Goal: Task Accomplishment & Management: Use online tool/utility

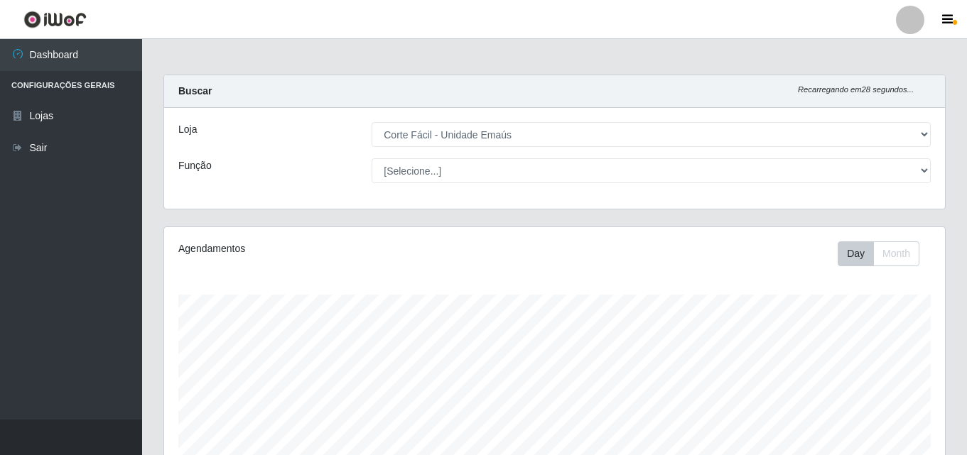
select select "201"
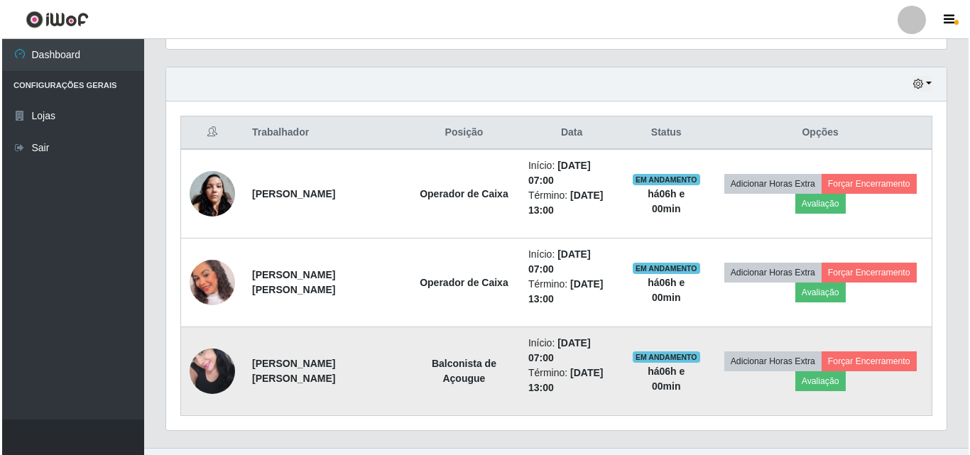
scroll to position [497, 0]
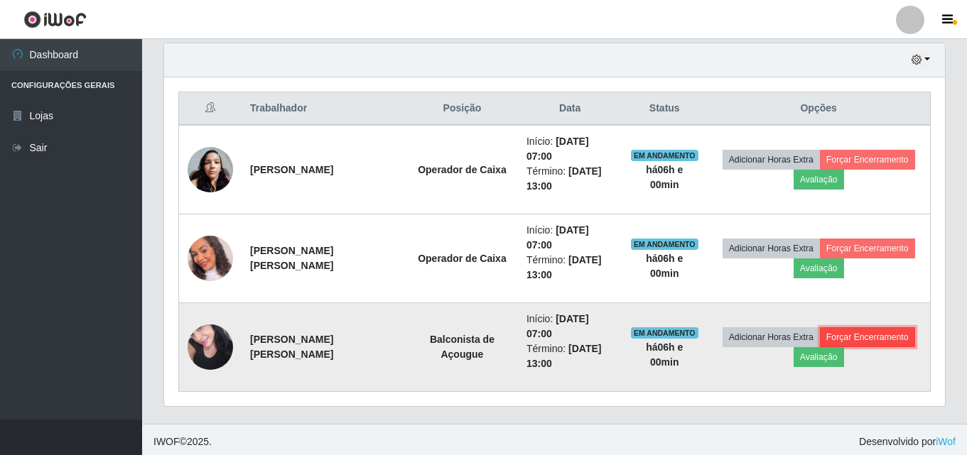
click at [860, 337] on button "Forçar Encerramento" at bounding box center [867, 337] width 95 height 20
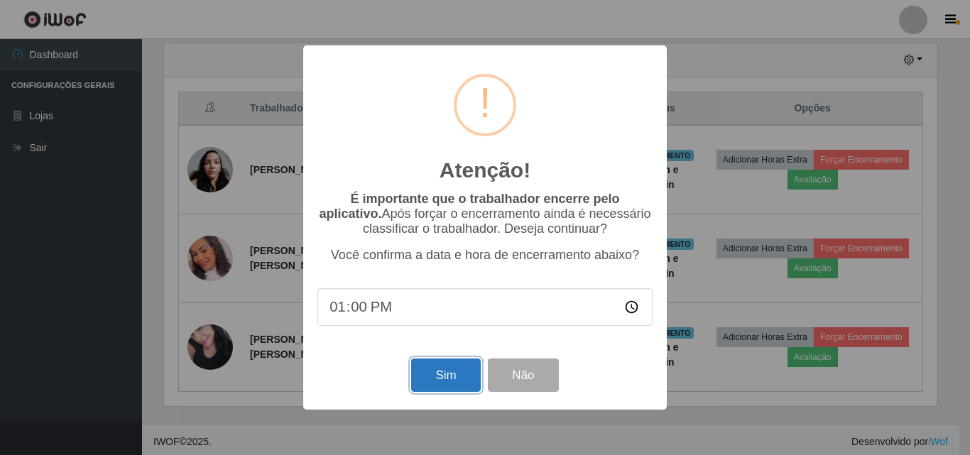
click at [434, 386] on button "Sim" at bounding box center [445, 375] width 69 height 33
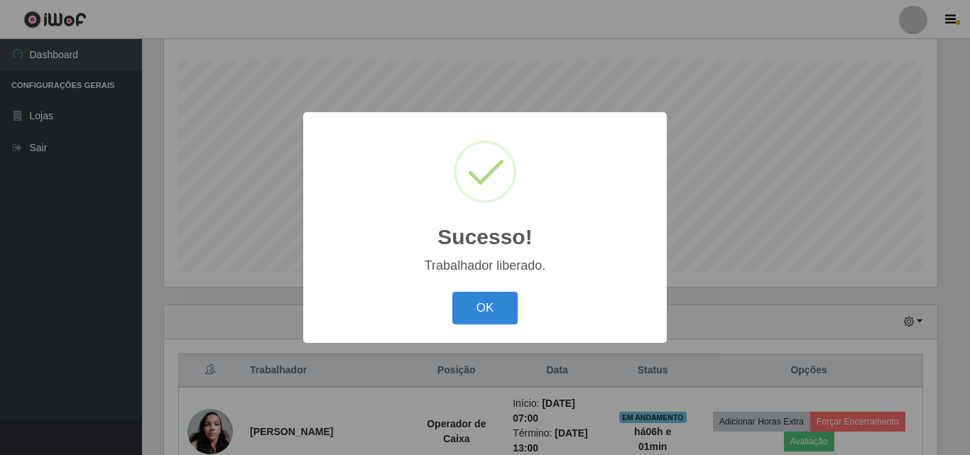
click at [504, 287] on div "Sucesso! × Trabalhador liberado. OK Cancel" at bounding box center [485, 227] width 364 height 230
click at [502, 306] on button "OK" at bounding box center [485, 308] width 66 height 33
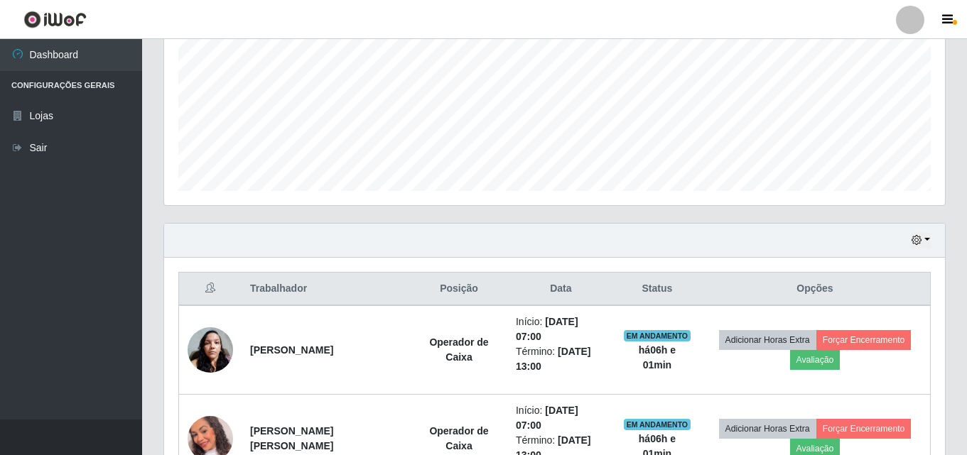
scroll to position [413, 0]
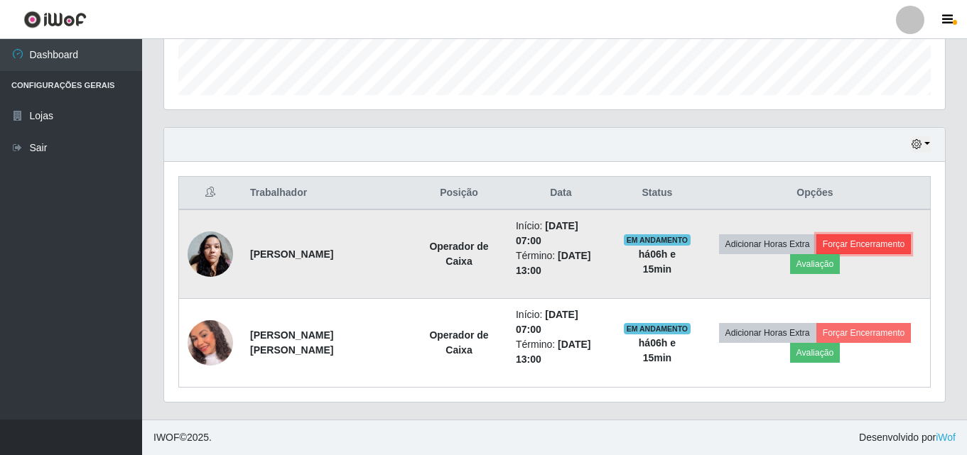
click at [847, 246] on button "Forçar Encerramento" at bounding box center [863, 244] width 95 height 20
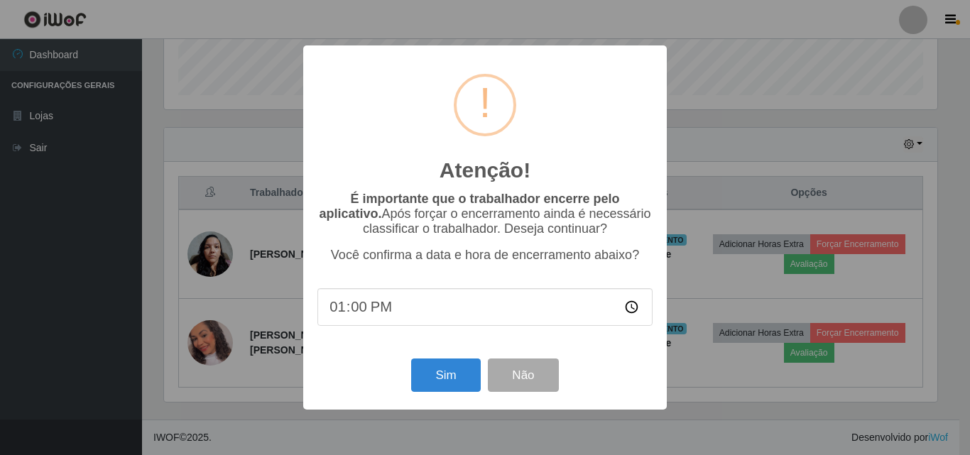
drag, startPoint x: 467, startPoint y: 303, endPoint x: 379, endPoint y: 318, distance: 89.3
click at [457, 308] on input "13:00" at bounding box center [485, 307] width 335 height 38
drag, startPoint x: 375, startPoint y: 318, endPoint x: 336, endPoint y: 313, distance: 39.4
click at [370, 318] on input "13:00" at bounding box center [485, 307] width 335 height 38
click at [347, 308] on input "13:00" at bounding box center [485, 307] width 335 height 38
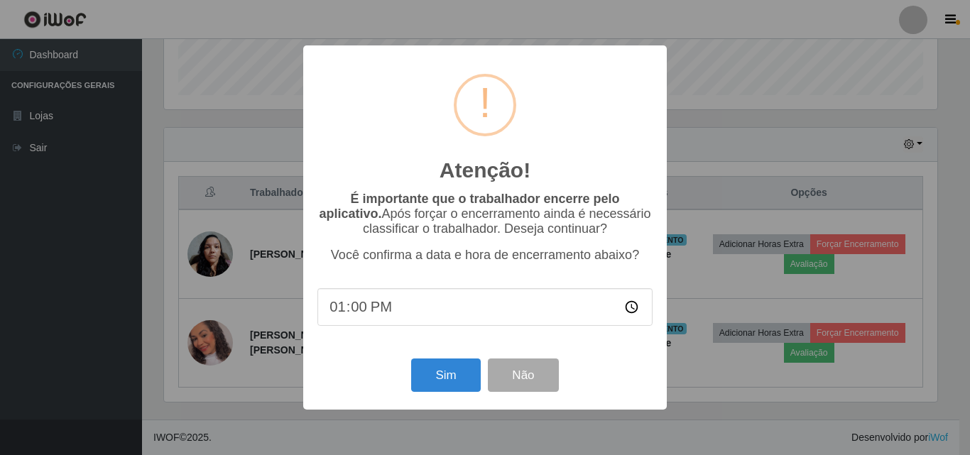
drag, startPoint x: 347, startPoint y: 308, endPoint x: 359, endPoint y: 306, distance: 12.2
click at [352, 307] on input "13:00" at bounding box center [485, 307] width 335 height 38
click at [375, 310] on input "13:00" at bounding box center [485, 307] width 335 height 38
click at [342, 315] on input "13:00" at bounding box center [485, 307] width 335 height 38
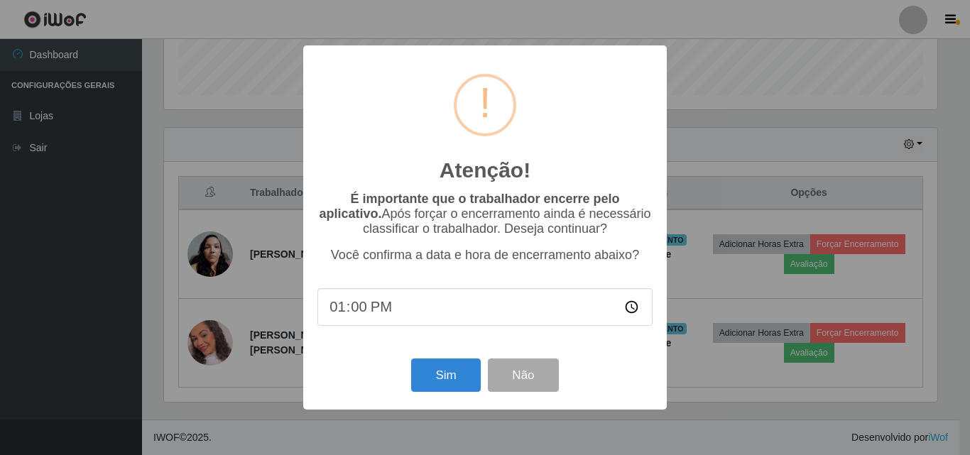
click at [366, 312] on input "13:00" at bounding box center [485, 307] width 335 height 38
type input "13:15"
click at [470, 384] on button "Sim" at bounding box center [445, 375] width 69 height 33
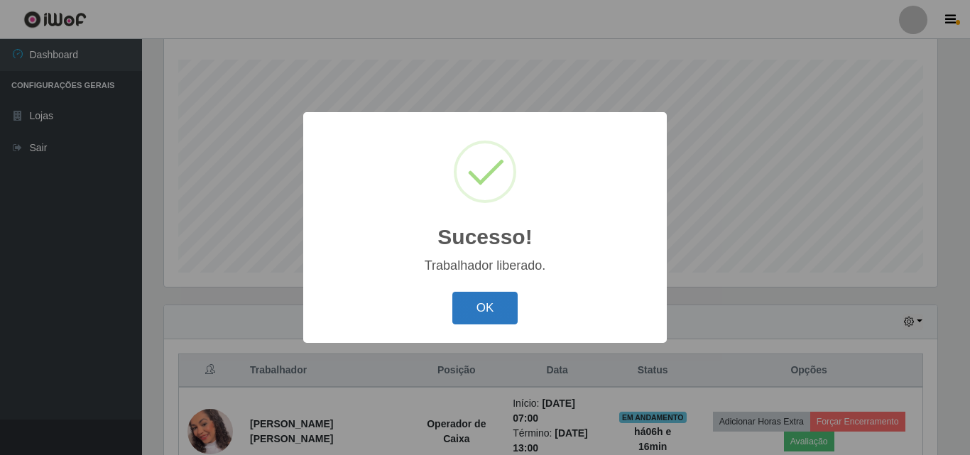
click at [491, 308] on button "OK" at bounding box center [485, 308] width 66 height 33
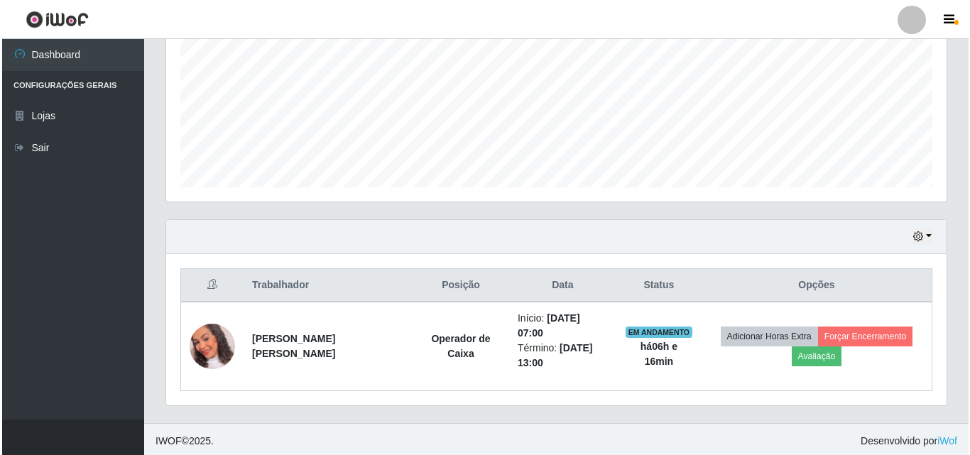
scroll to position [324, 0]
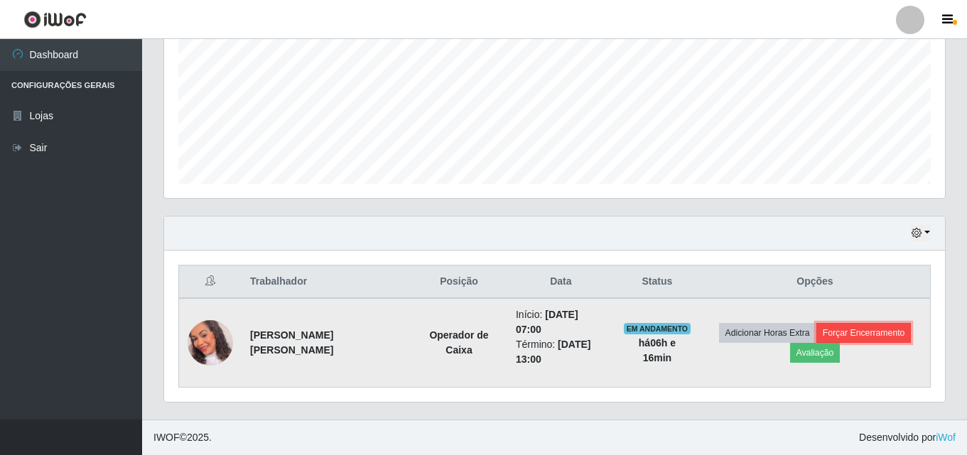
click at [866, 330] on button "Forçar Encerramento" at bounding box center [863, 333] width 95 height 20
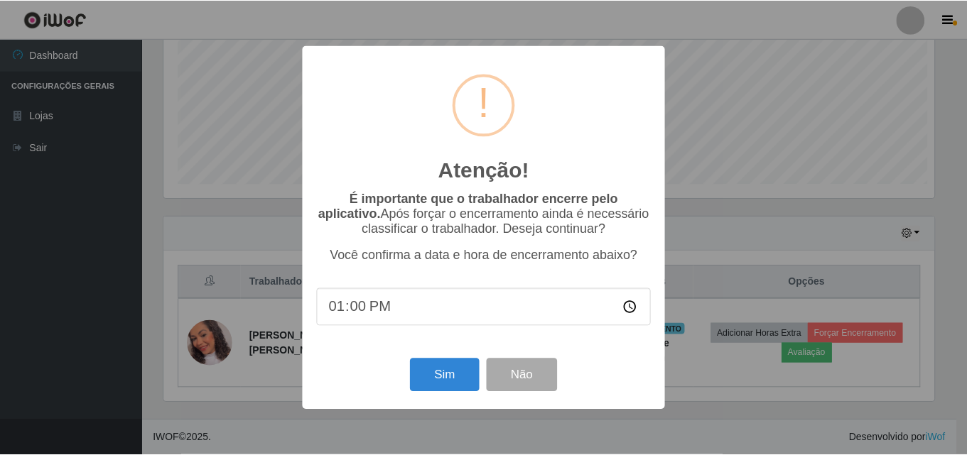
scroll to position [295, 774]
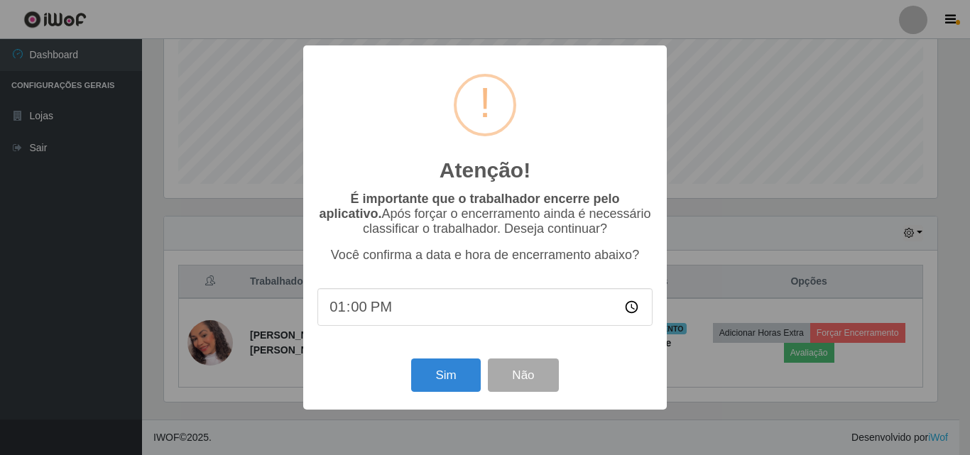
click at [350, 315] on input "13:00" at bounding box center [485, 307] width 335 height 38
type input "13:15"
click at [433, 381] on button "Sim" at bounding box center [445, 375] width 69 height 33
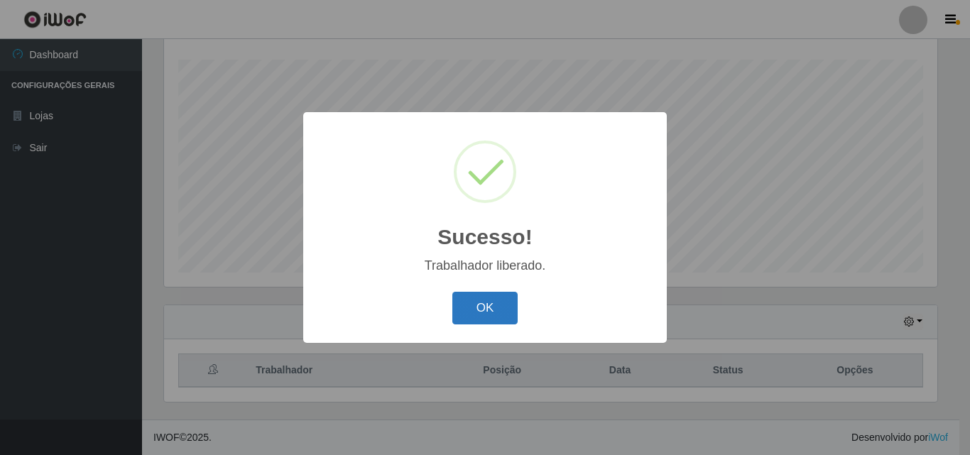
click at [499, 302] on button "OK" at bounding box center [485, 308] width 66 height 33
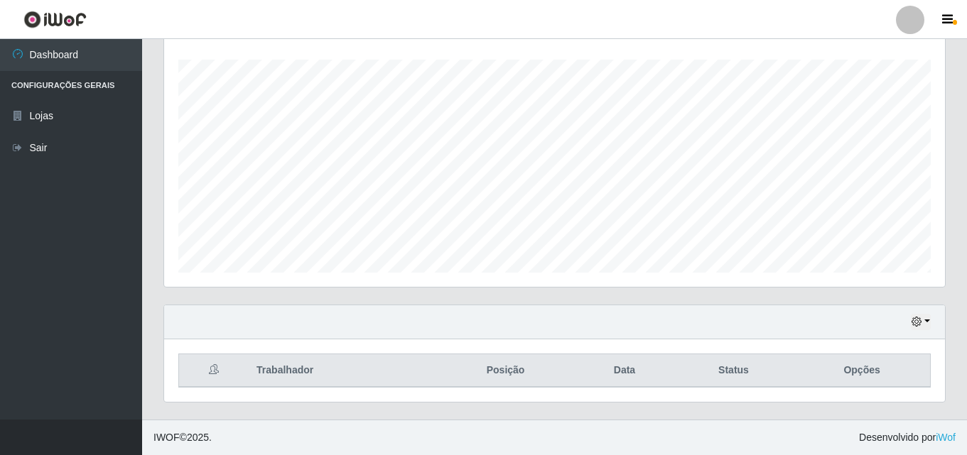
scroll to position [0, 0]
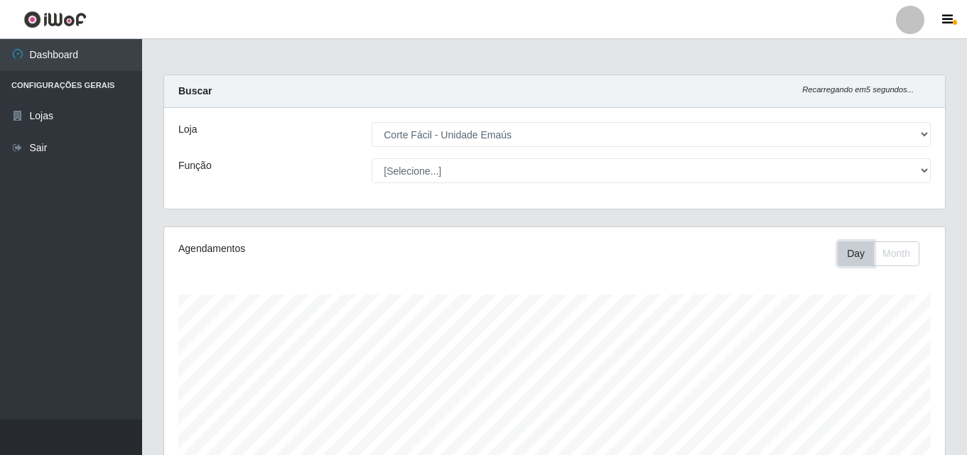
click at [855, 254] on button "Day" at bounding box center [856, 254] width 36 height 25
